Goal: Information Seeking & Learning: Learn about a topic

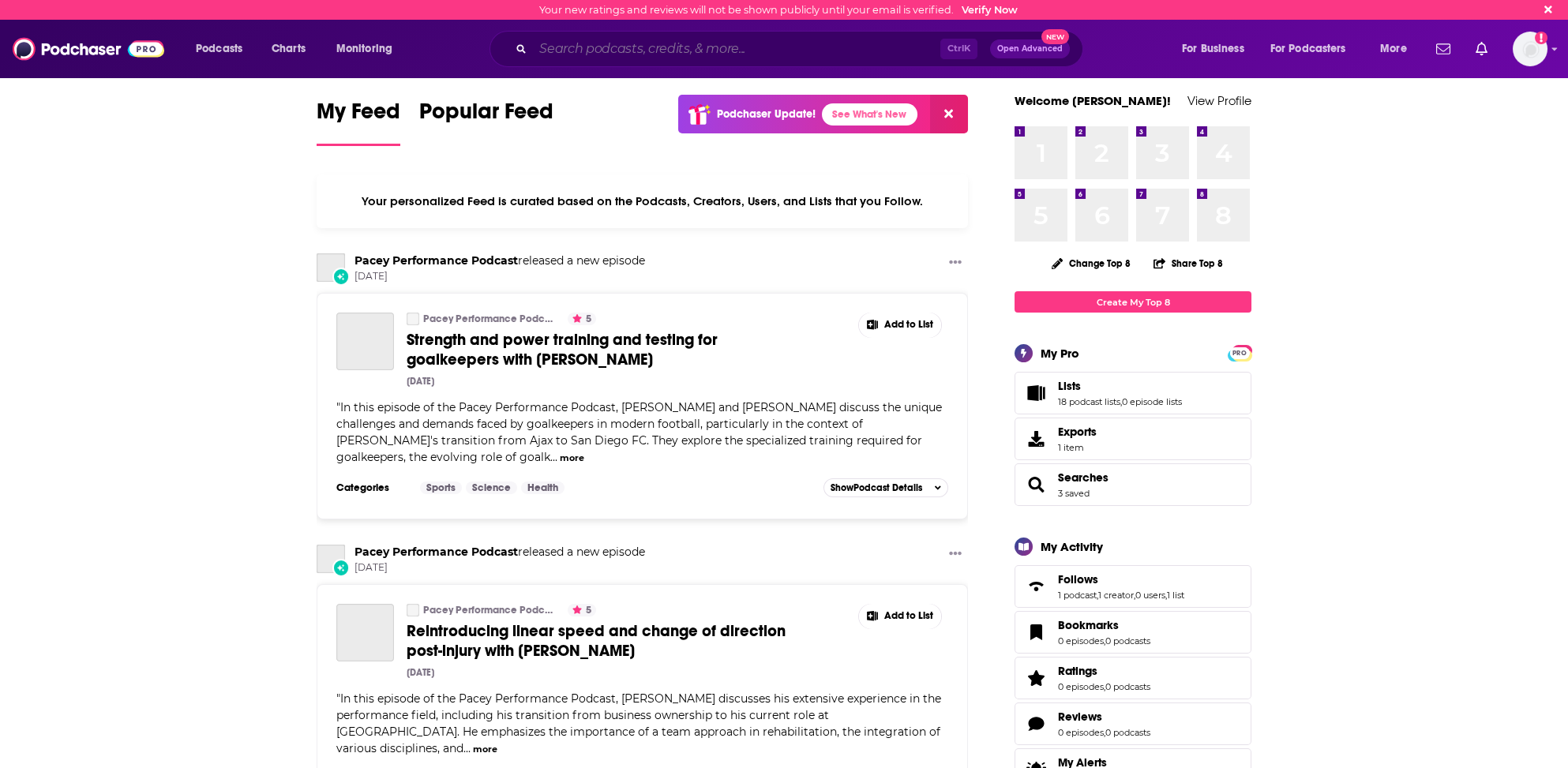
click at [606, 51] on input "Search podcasts, credits, & more..." at bounding box center [737, 49] width 408 height 25
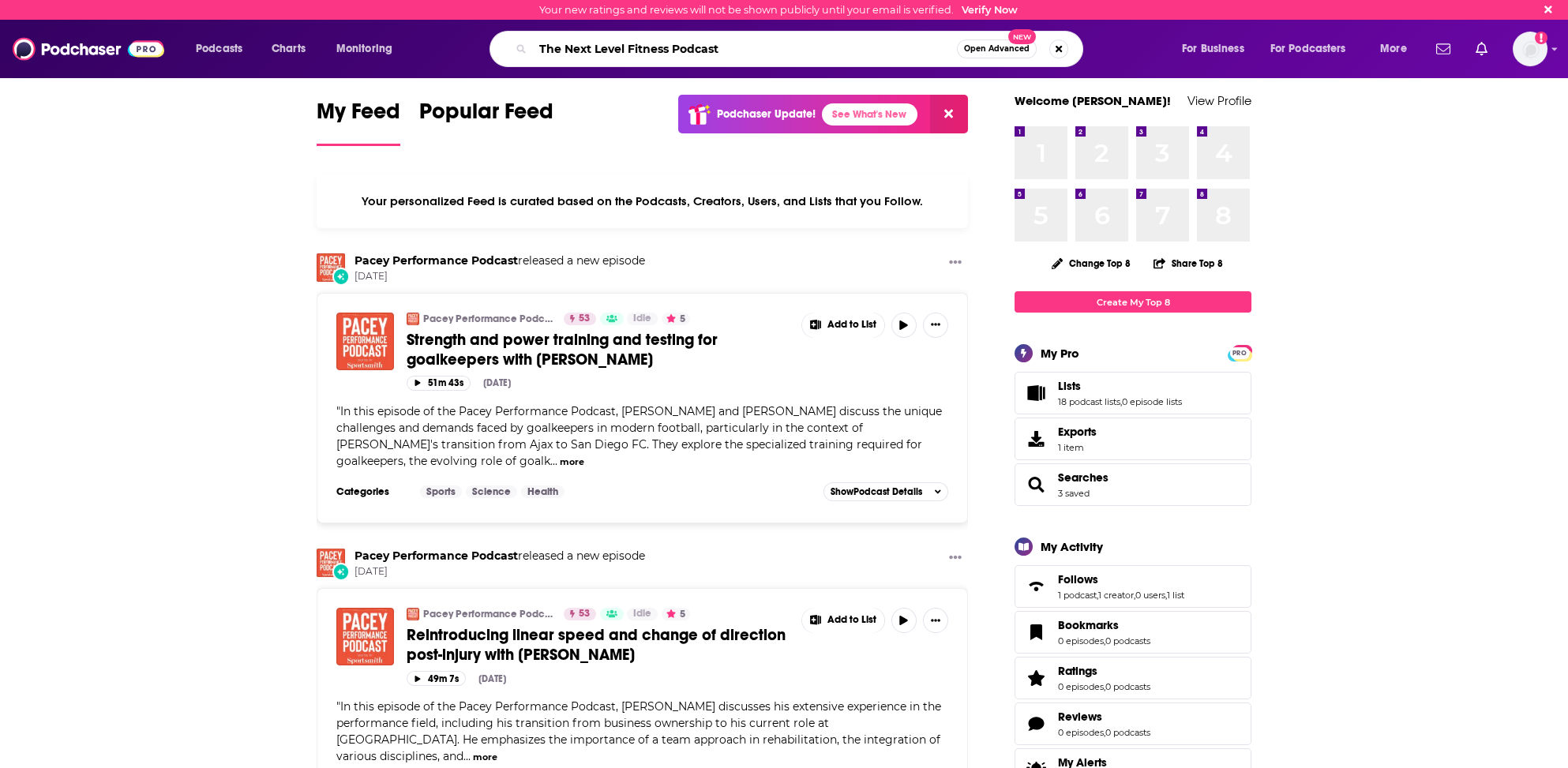
type input "The Next Level Fitness Podcast"
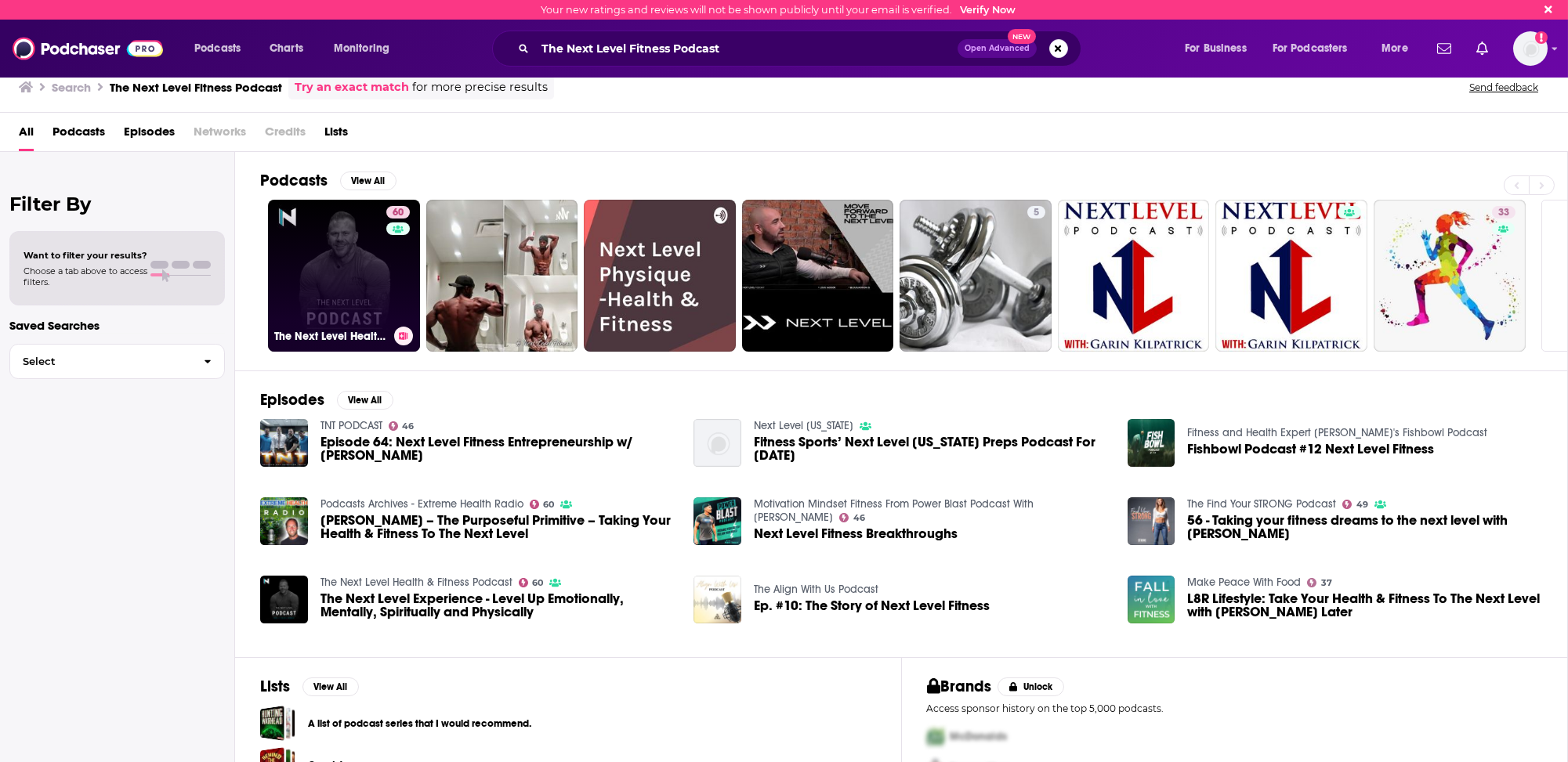
click at [292, 277] on link "60 The Next Level Health & Fitness Podcast" at bounding box center [344, 275] width 152 height 152
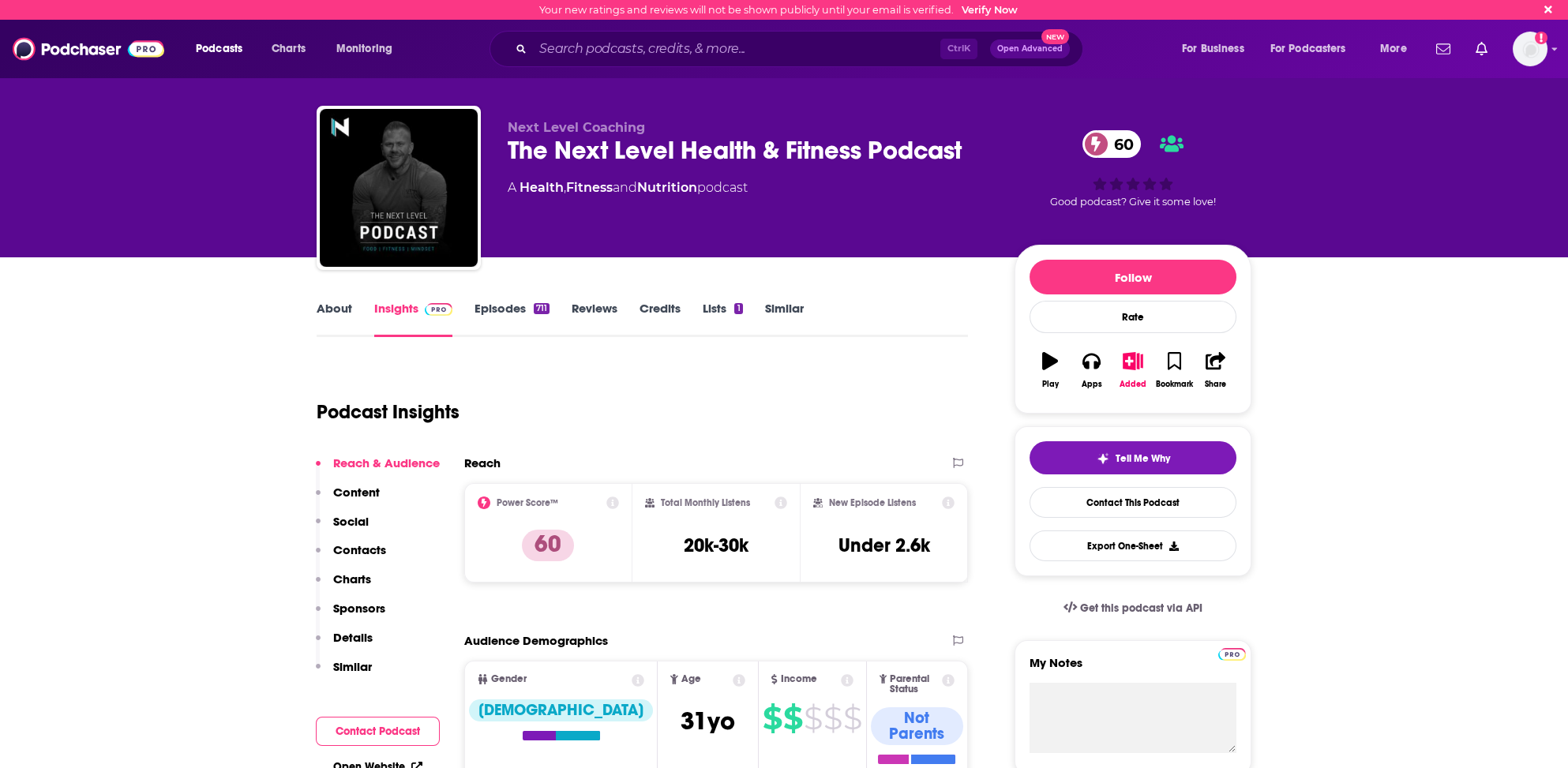
click at [329, 310] on link "About" at bounding box center [334, 318] width 35 height 36
